Goal: Information Seeking & Learning: Learn about a topic

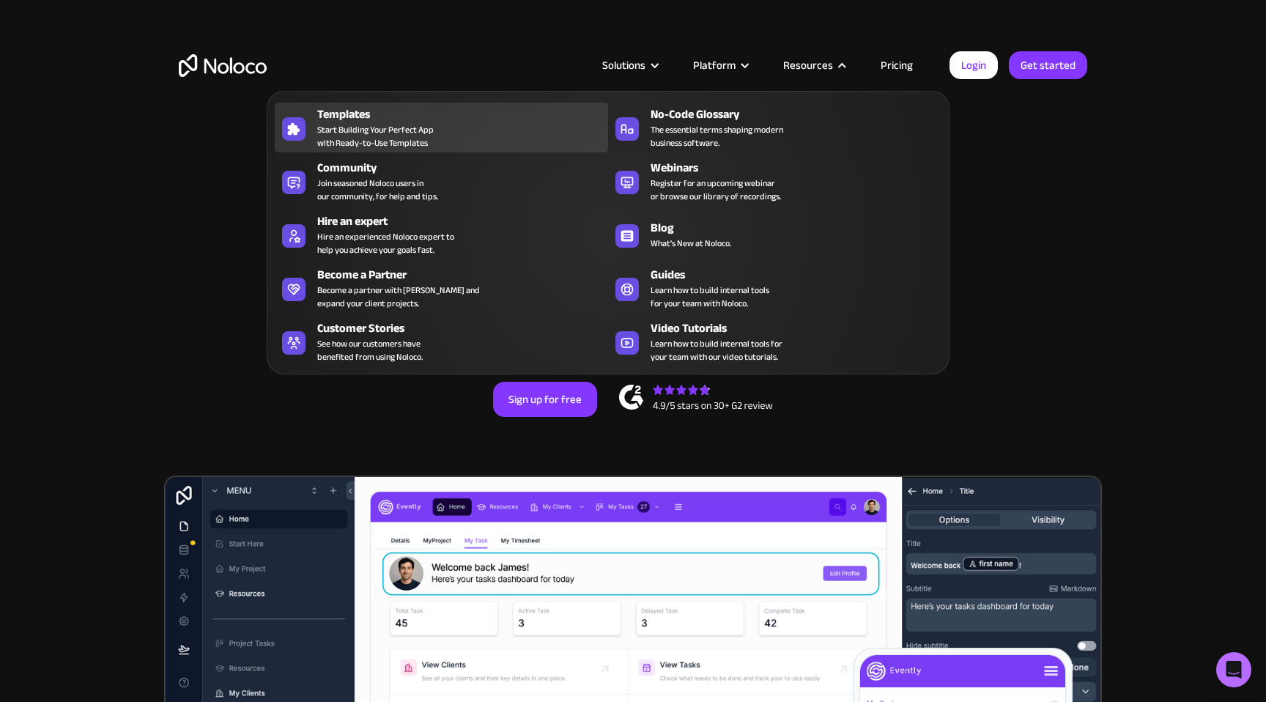
click at [420, 147] on span "Start Building Your Perfect App with Ready-to-Use Templates" at bounding box center [375, 136] width 116 height 26
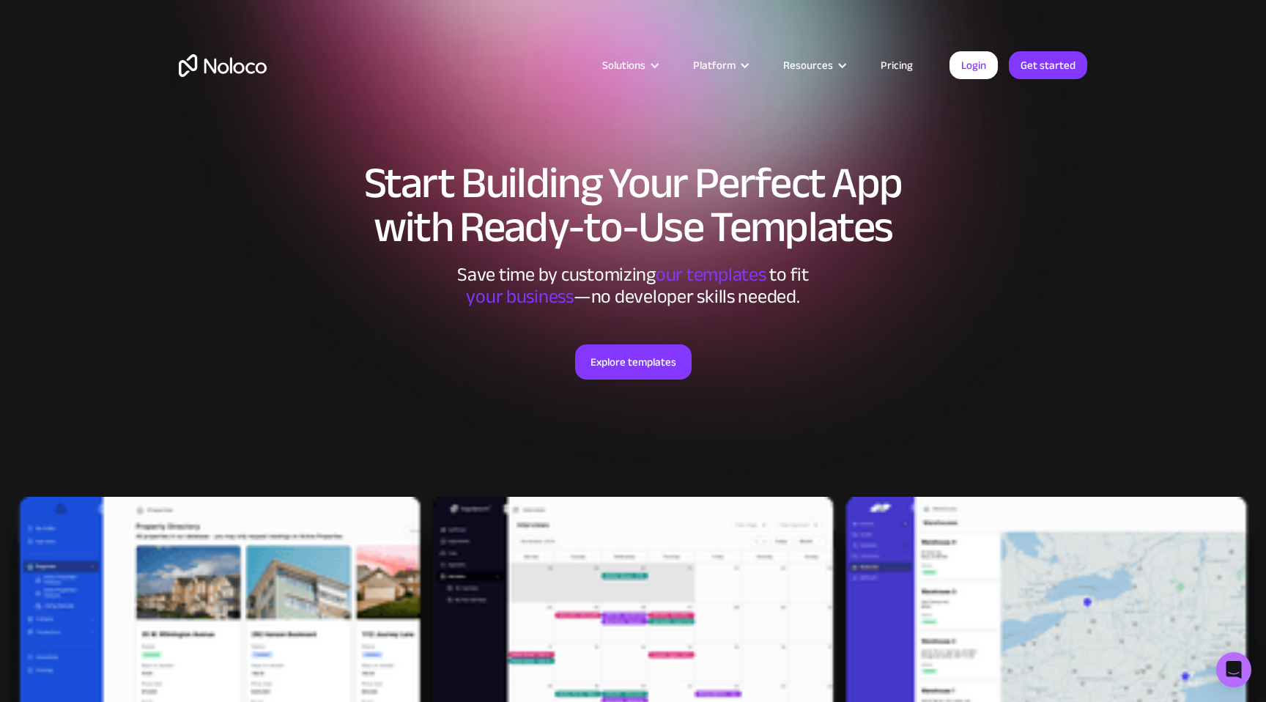
click at [620, 382] on div "Explore templates" at bounding box center [633, 380] width 909 height 145
click at [617, 371] on link "Explore templates" at bounding box center [633, 361] width 116 height 35
click at [896, 65] on link "Pricing" at bounding box center [896, 65] width 69 height 19
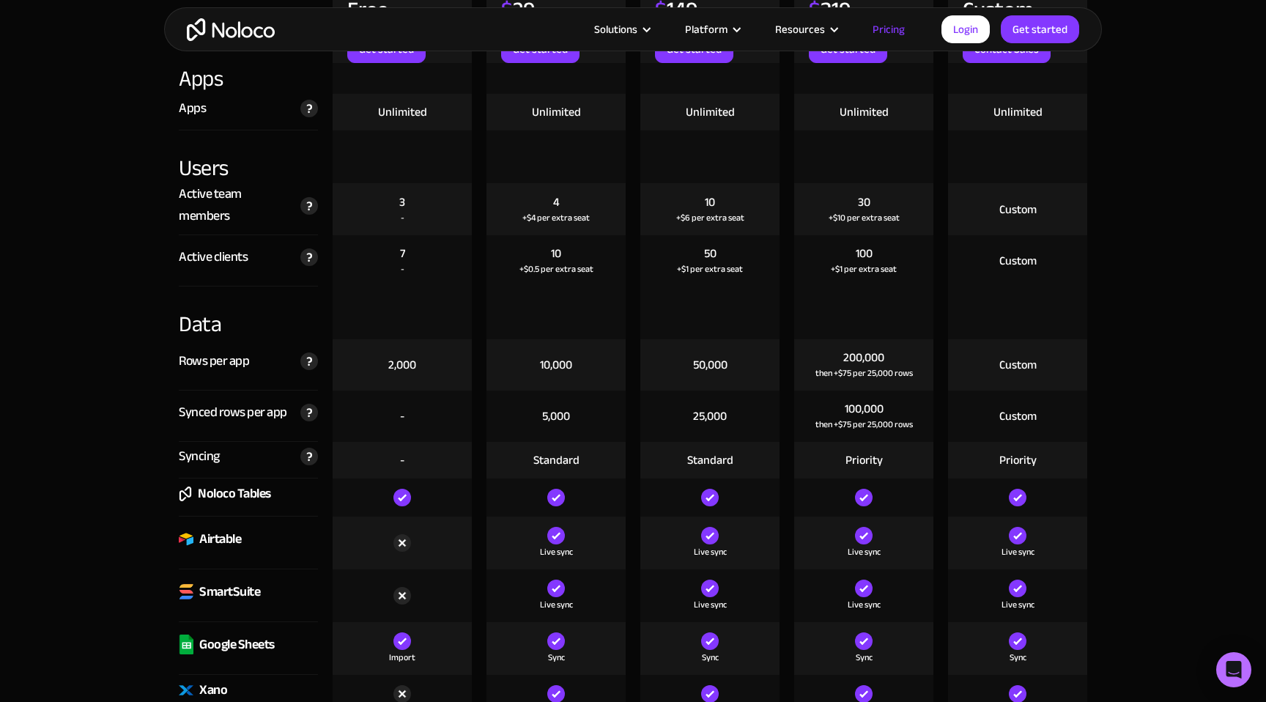
scroll to position [3375, 0]
